Goal: Information Seeking & Learning: Learn about a topic

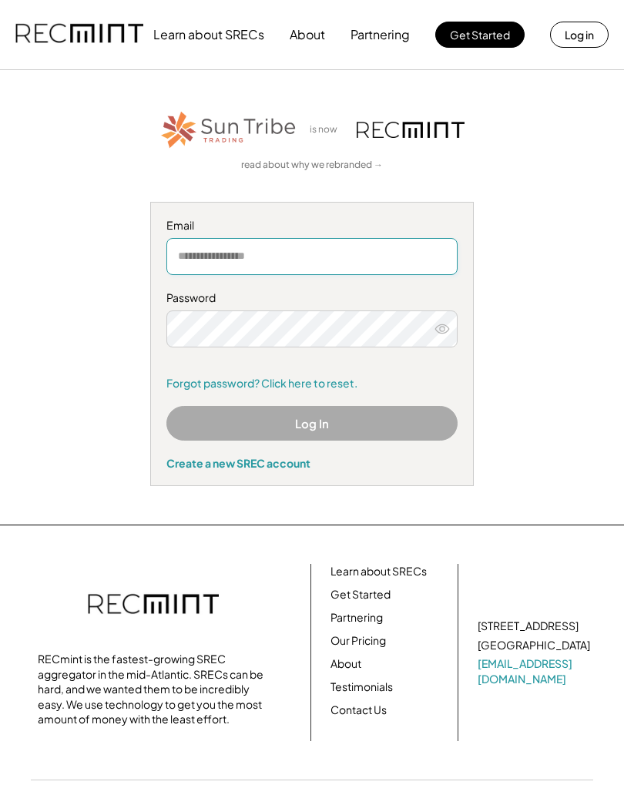
click at [293, 248] on input "email" at bounding box center [311, 256] width 291 height 37
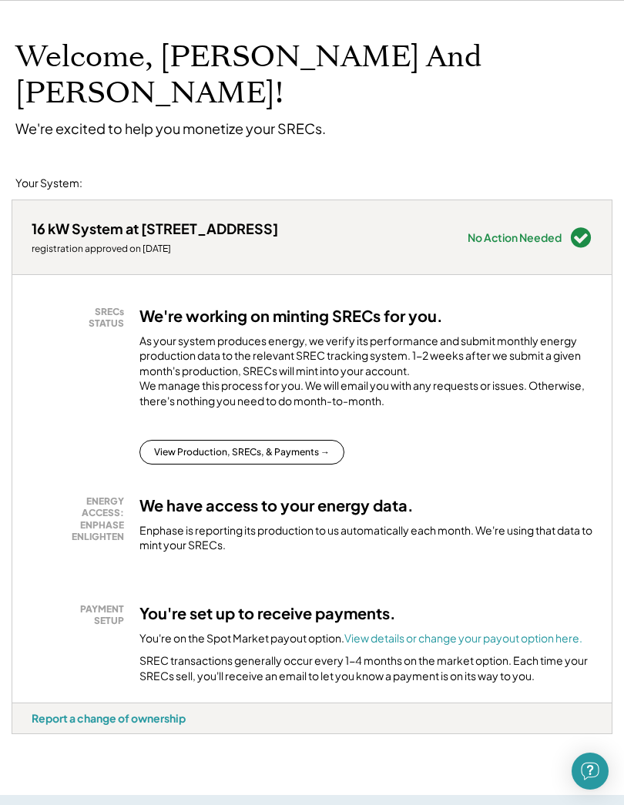
scroll to position [66, 0]
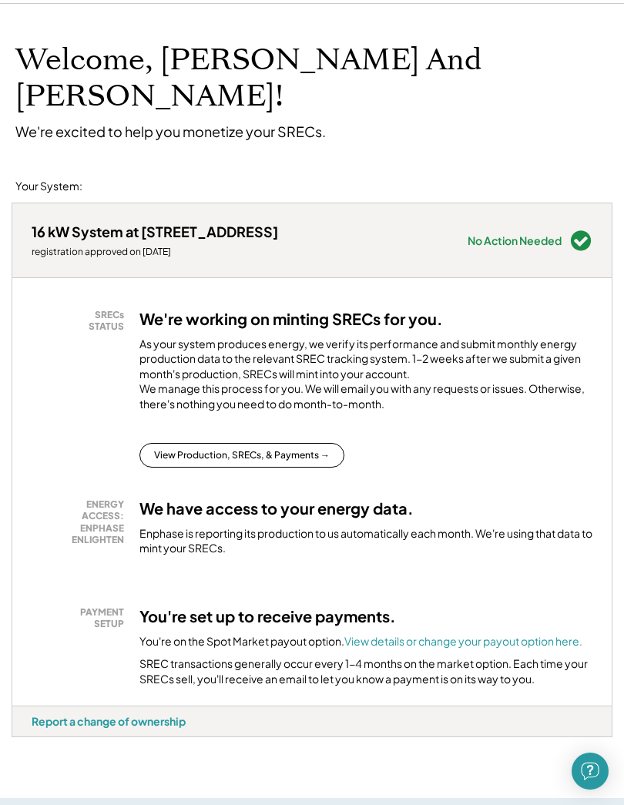
click at [304, 443] on button "View Production, SRECs, & Payments →" at bounding box center [241, 455] width 205 height 25
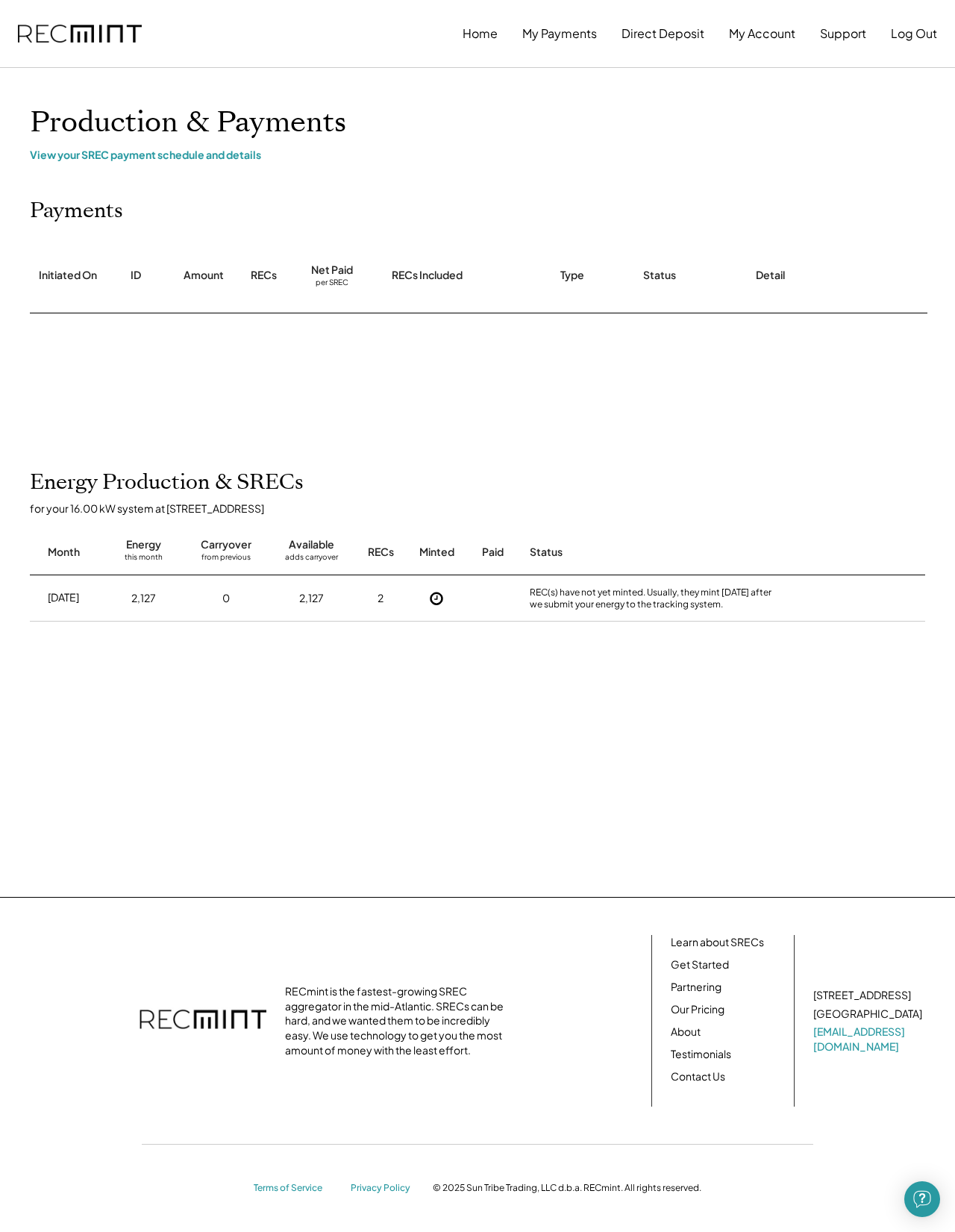
click at [441, 605] on use at bounding box center [437, 599] width 14 height 14
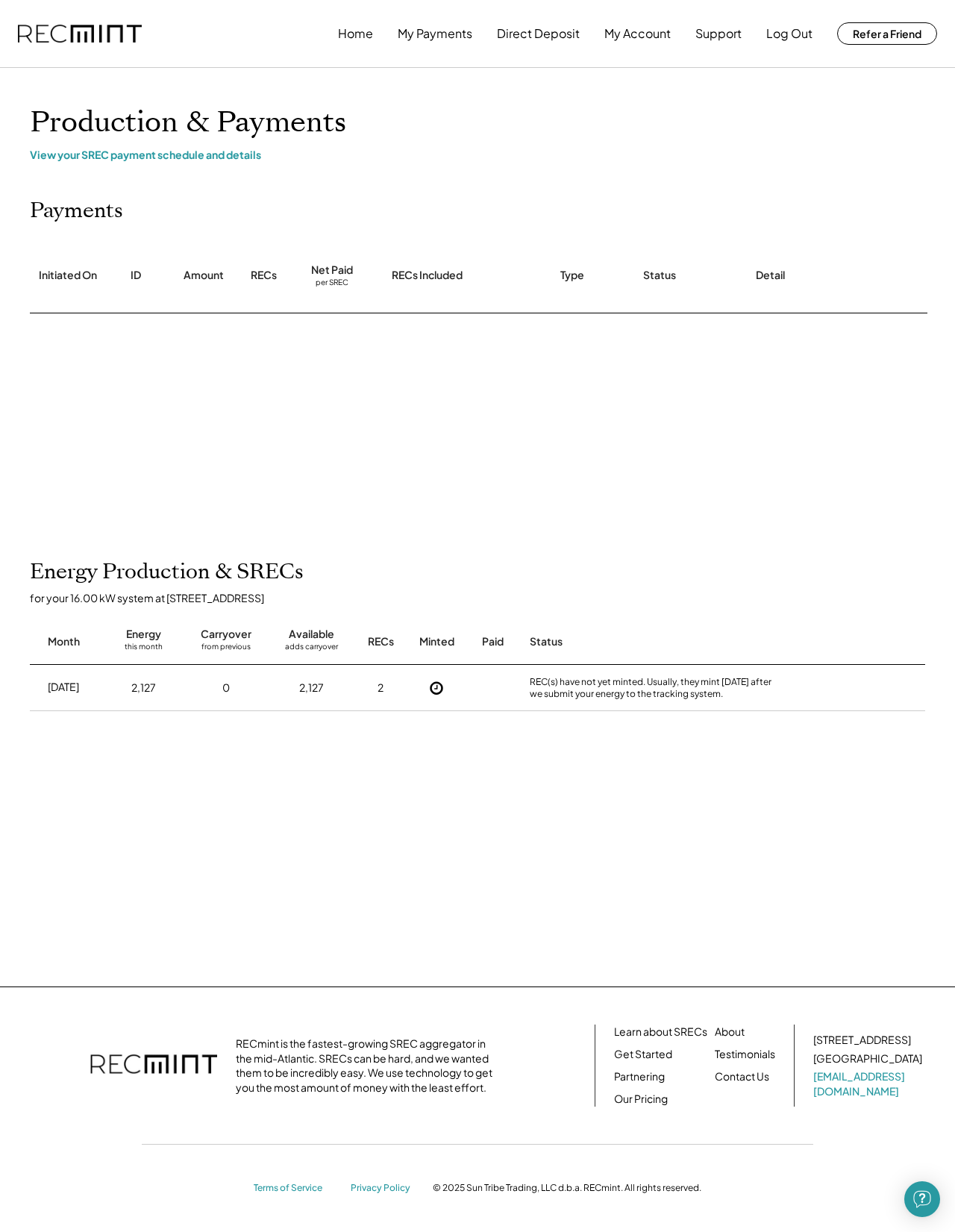
click at [445, 681] on button at bounding box center [436, 688] width 22 height 22
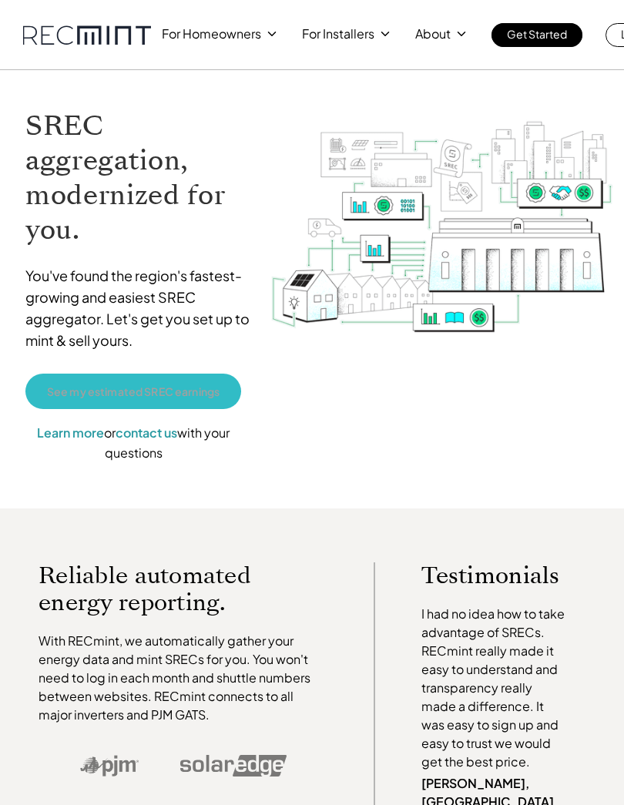
click at [196, 398] on link "See my estimated SREC earnings" at bounding box center [133, 391] width 216 height 35
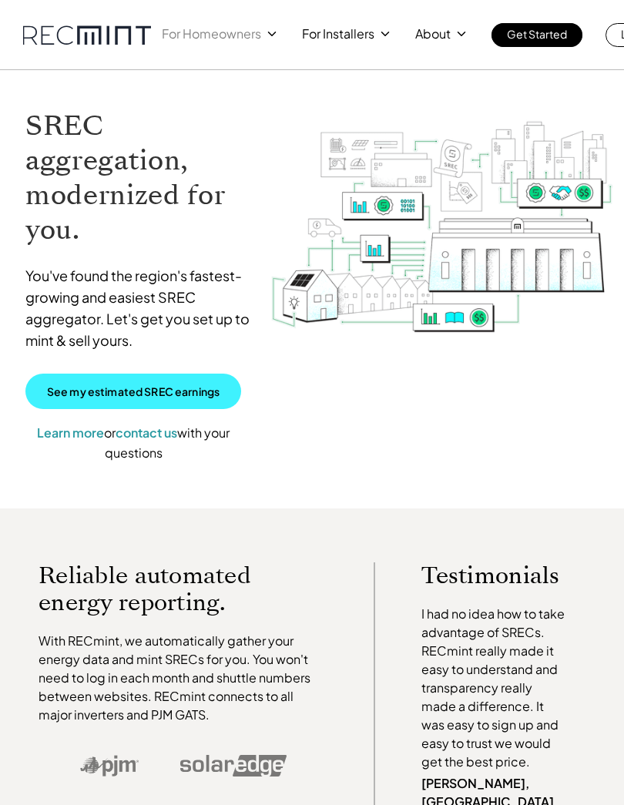
click at [250, 40] on p "For Homeowners" at bounding box center [211, 34] width 99 height 22
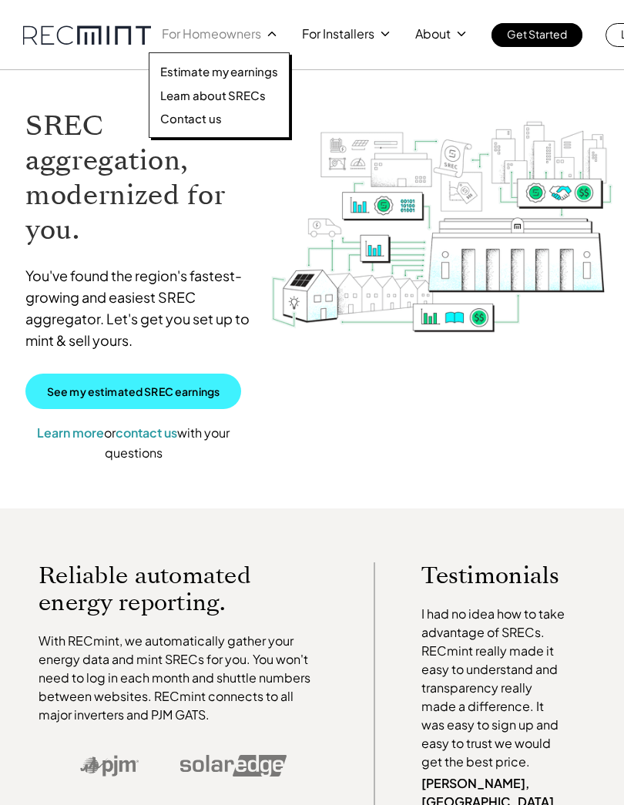
click at [255, 76] on p "Estimate my earnings" at bounding box center [219, 71] width 118 height 15
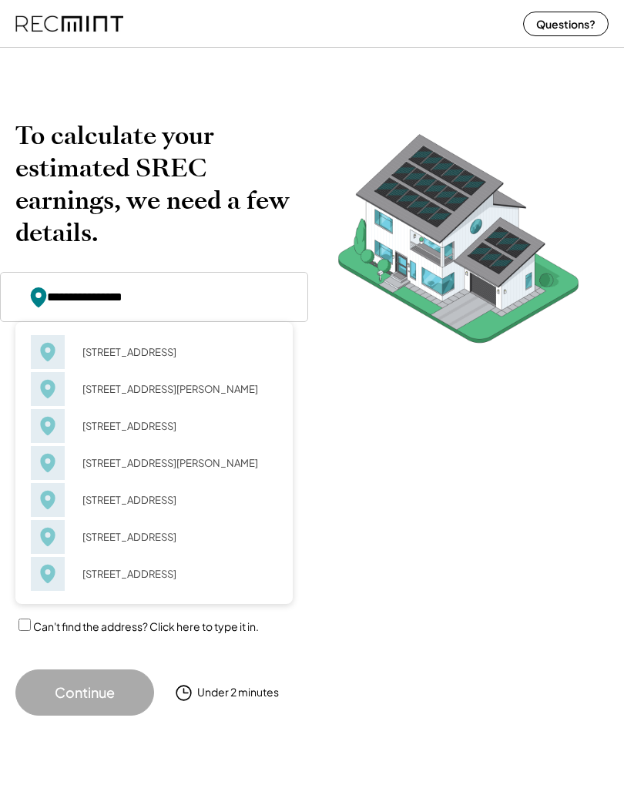
click at [143, 352] on div "4510 Augusta Ave Richmond, VA 23230" at bounding box center [174, 352] width 205 height 22
type input "**********"
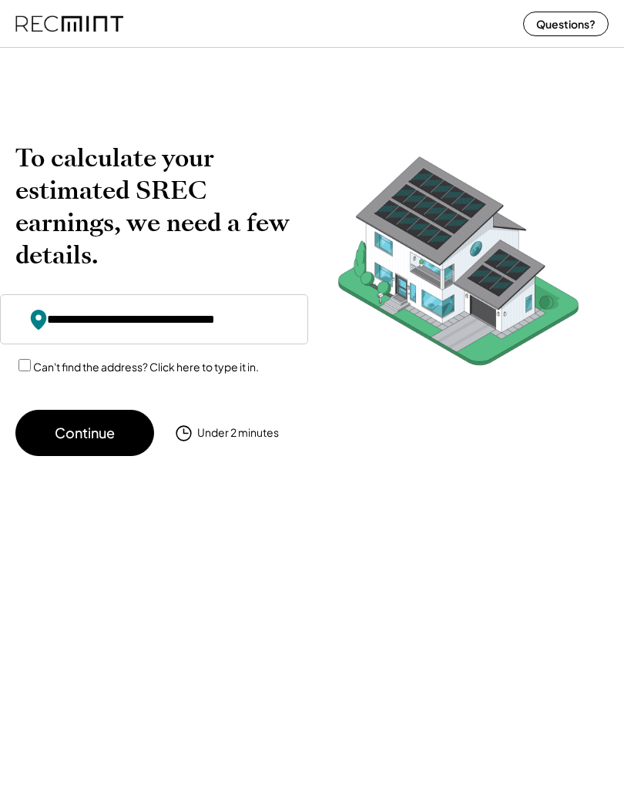
click at [113, 435] on button "Continue" at bounding box center [84, 433] width 139 height 46
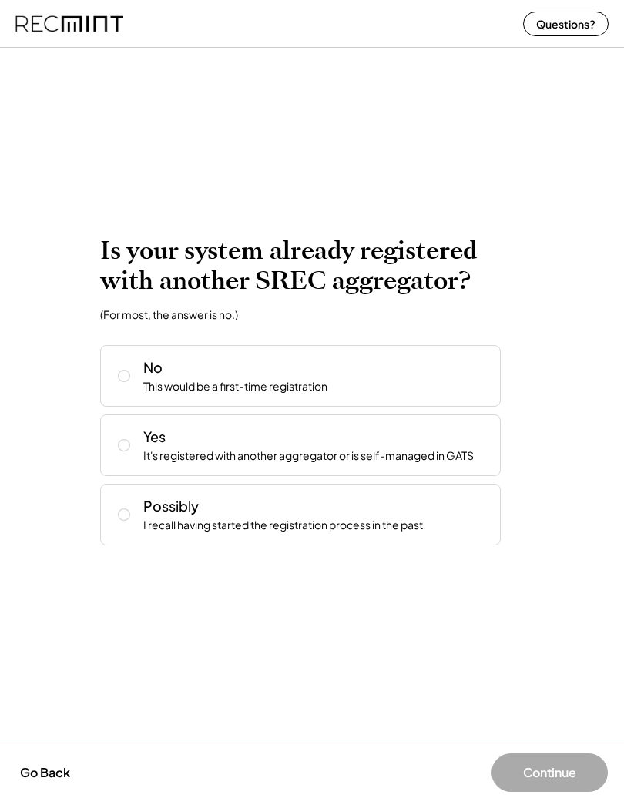
click at [133, 515] on button at bounding box center [123, 514] width 23 height 23
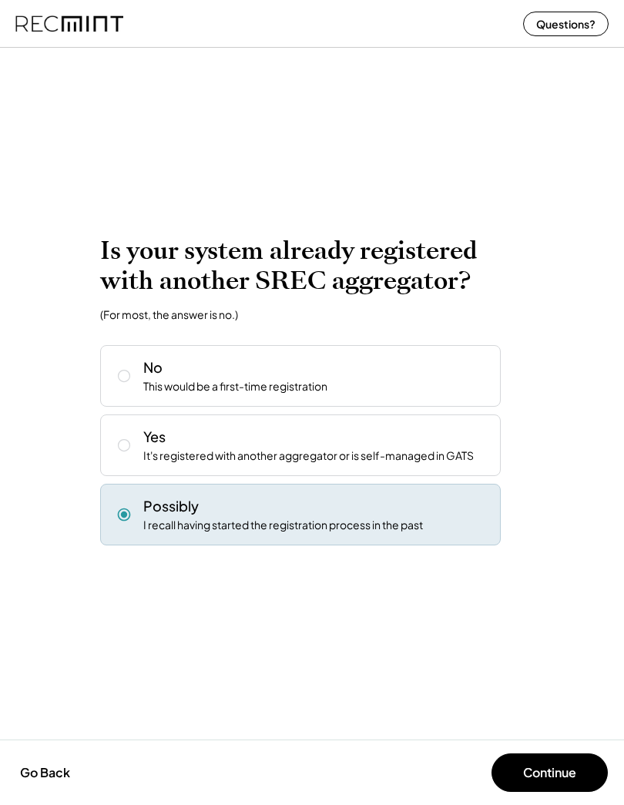
click at [565, 774] on button "Continue" at bounding box center [550, 773] width 116 height 39
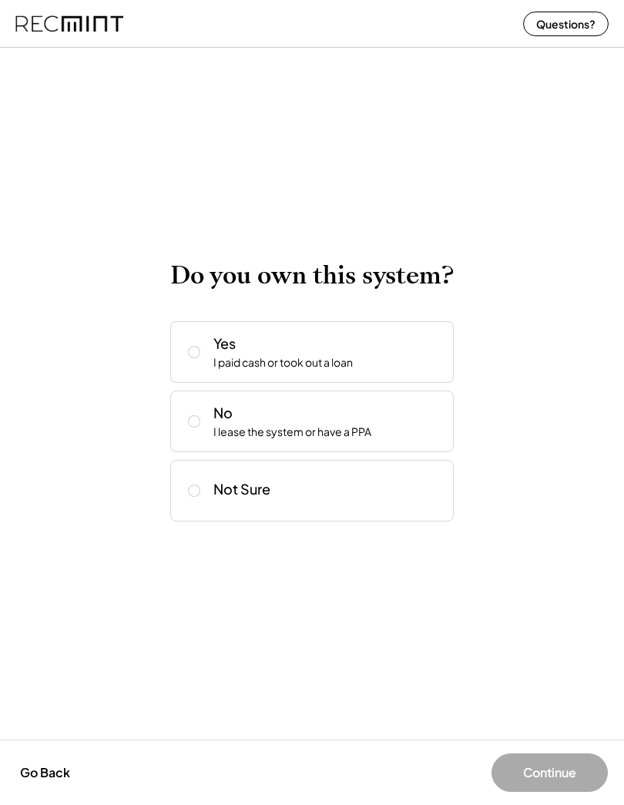
click at [184, 356] on button at bounding box center [194, 352] width 23 height 23
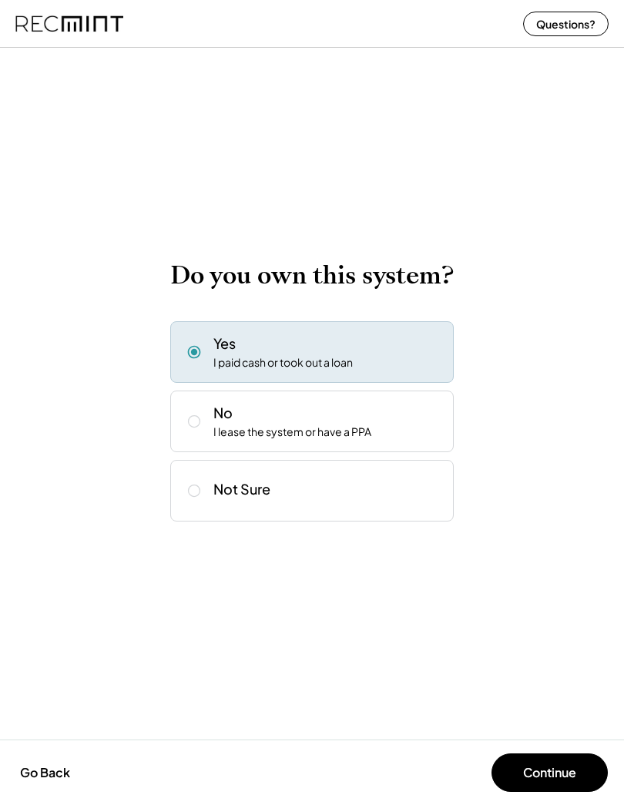
click at [563, 770] on button "Continue" at bounding box center [550, 773] width 116 height 39
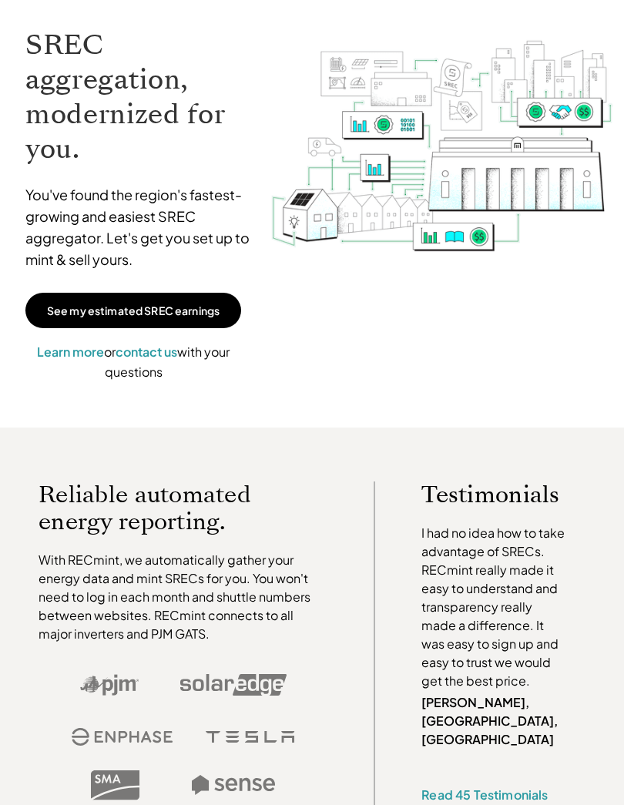
scroll to position [85, 0]
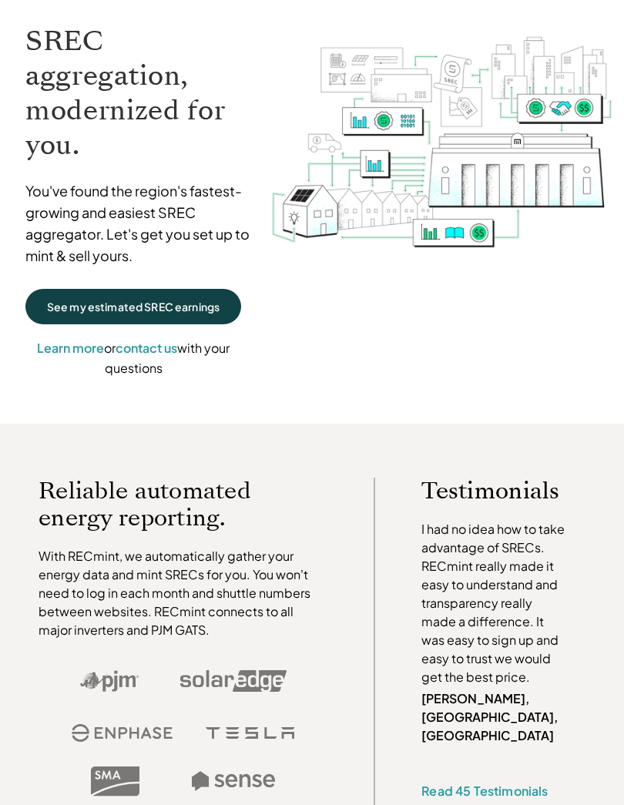
click at [184, 310] on p "See my estimated SREC earnings" at bounding box center [133, 307] width 173 height 14
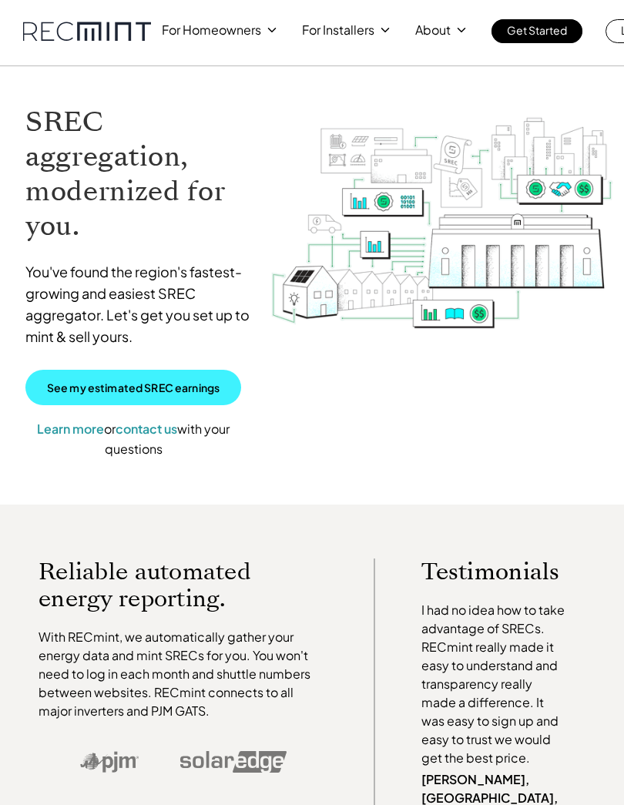
scroll to position [0, 0]
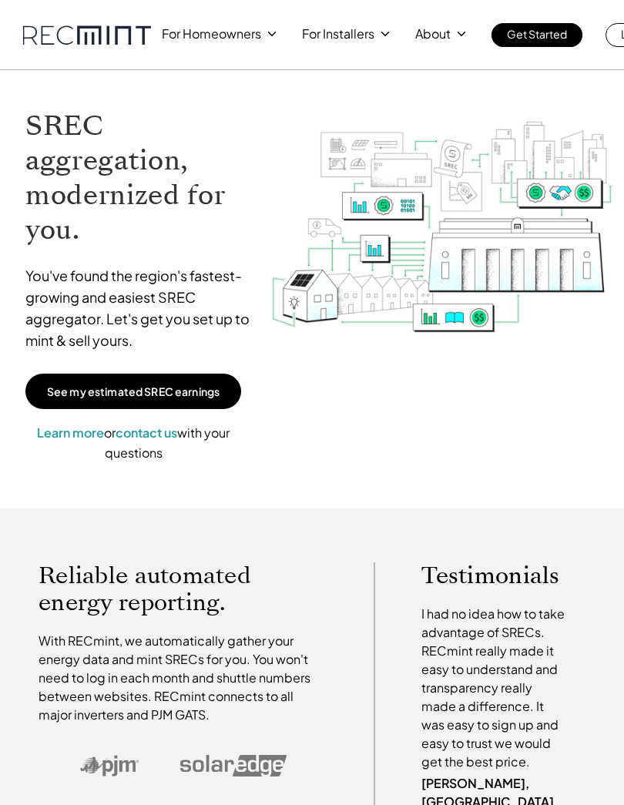
click at [619, 37] on link "Log In" at bounding box center [636, 35] width 61 height 24
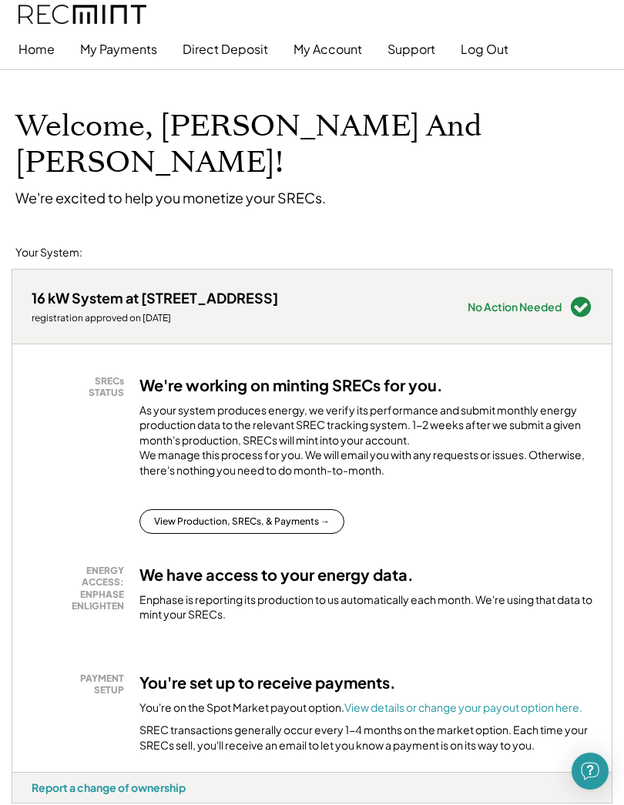
click at [334, 49] on button "My Account" at bounding box center [328, 49] width 69 height 31
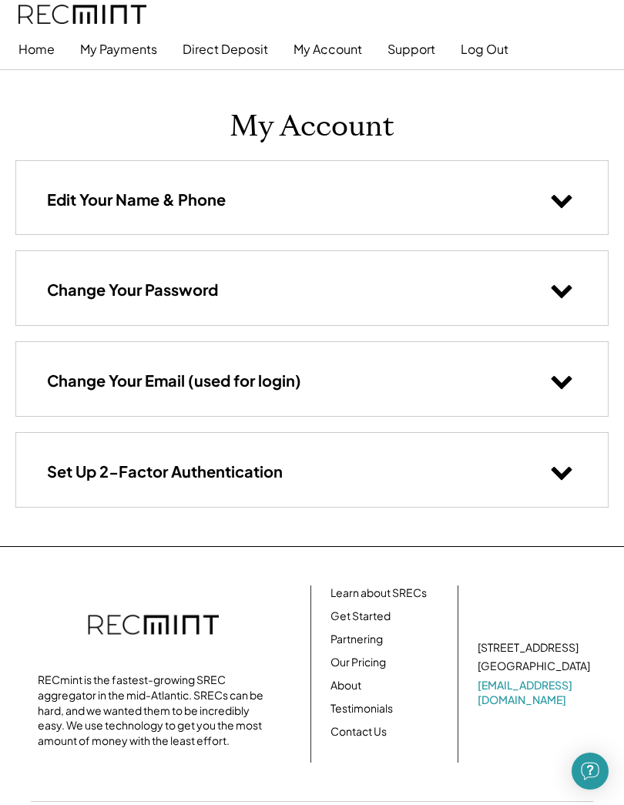
click at [346, 53] on button "My Account" at bounding box center [328, 49] width 69 height 31
click at [320, 45] on button "My Account" at bounding box center [328, 49] width 69 height 31
click at [130, 53] on button "My Payments" at bounding box center [118, 49] width 77 height 31
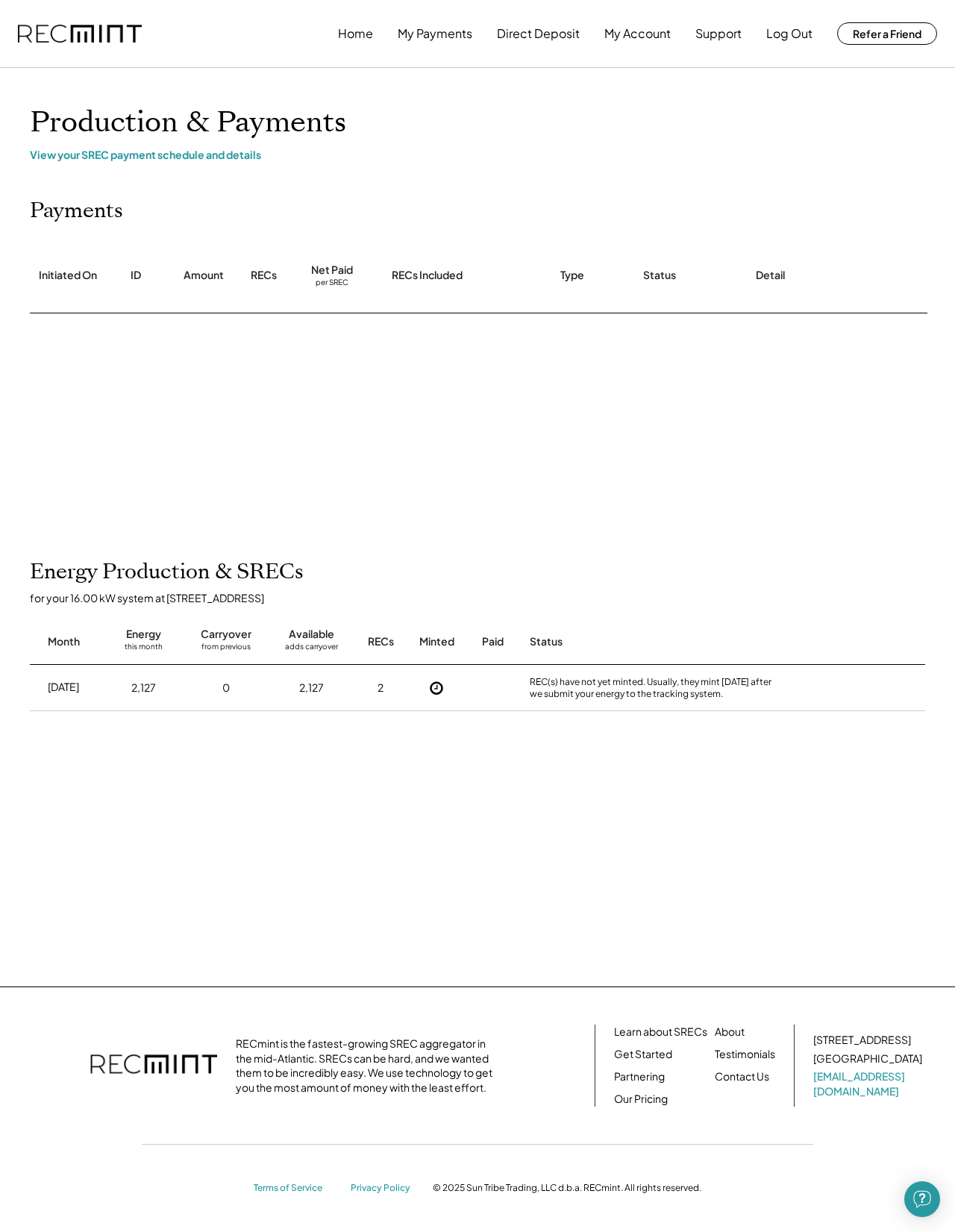
click at [603, 779] on link "Our Pricing" at bounding box center [640, 1098] width 53 height 15
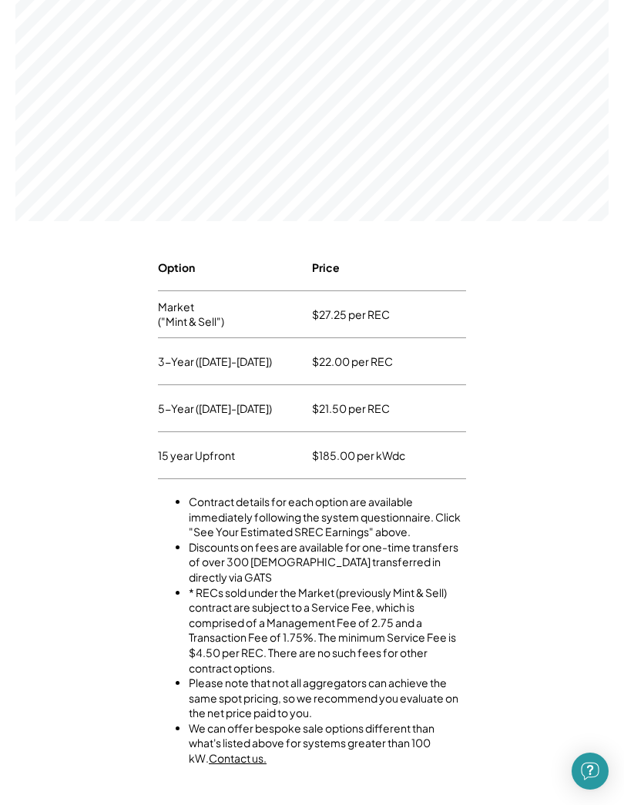
scroll to position [574, 0]
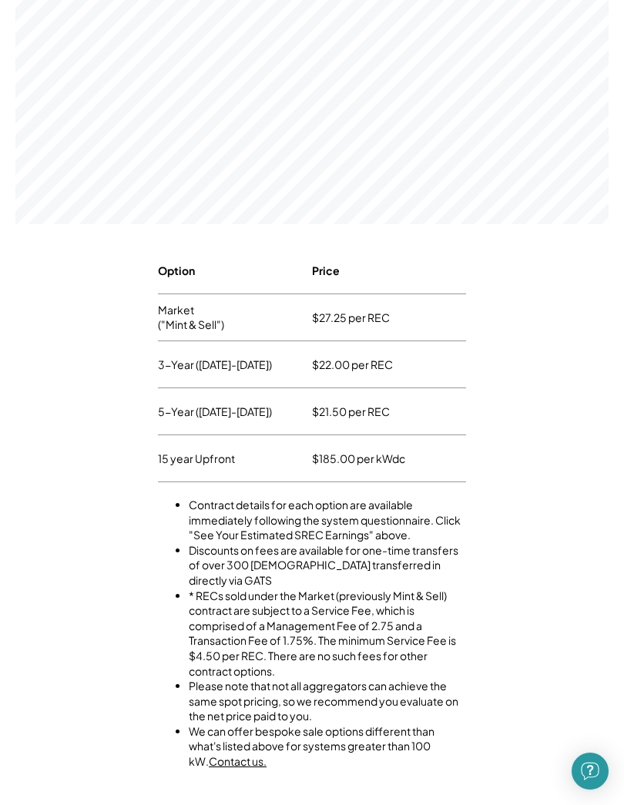
scroll to position [544, 0]
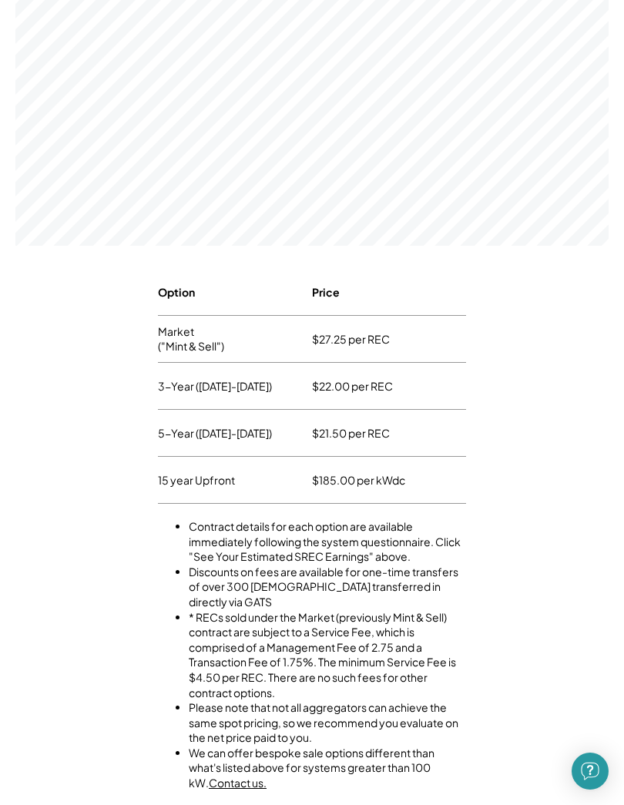
click at [566, 415] on div "Option Price Market ("Mint & Sell") $27.25 per REC 3-Year ([DATE]-[DATE]) $22.0…" at bounding box center [311, 723] width 593 height 908
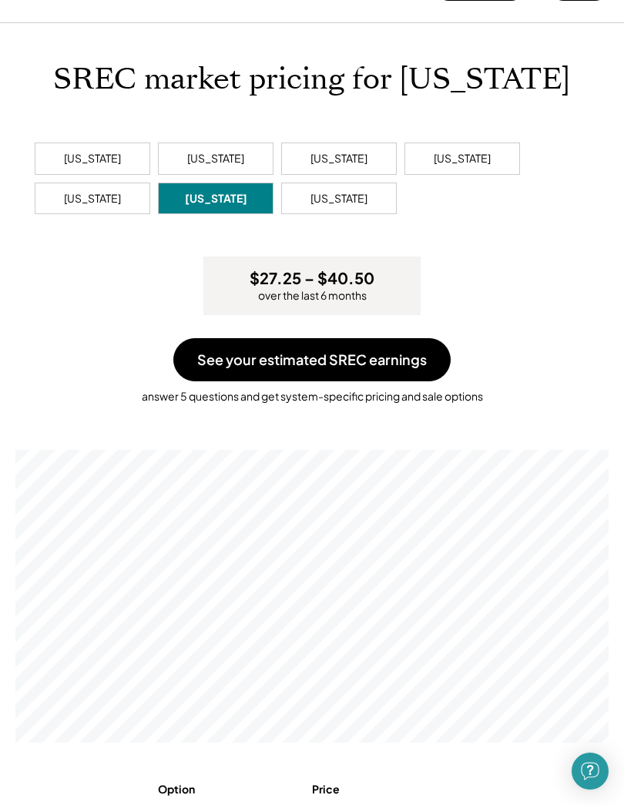
scroll to position [0, 0]
